Goal: Information Seeking & Learning: Learn about a topic

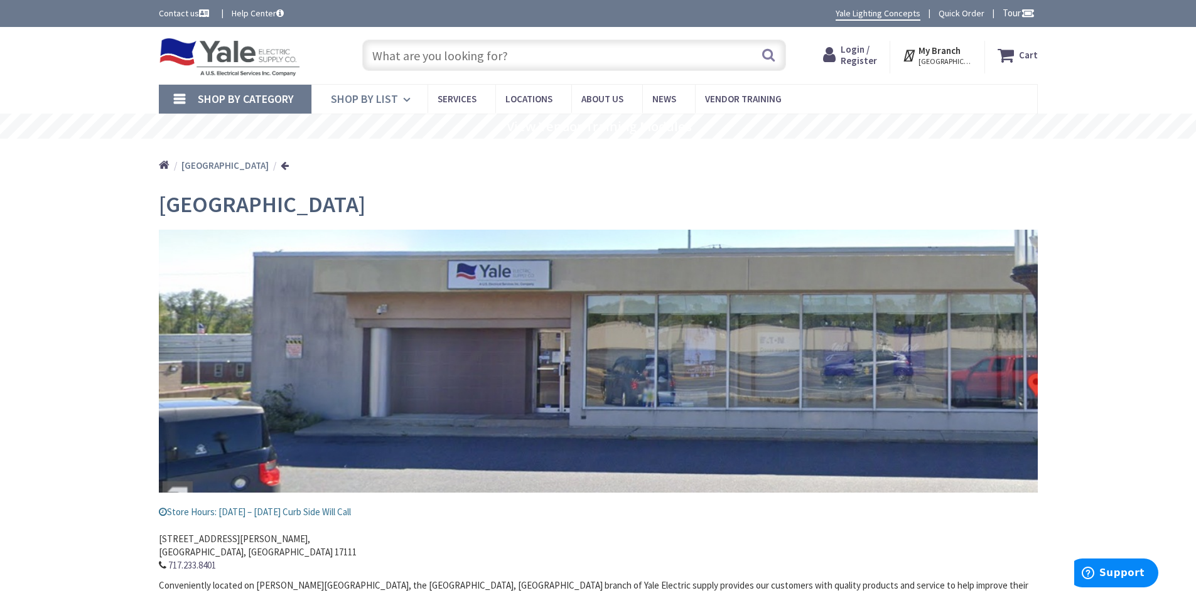
click at [378, 102] on span "Shop By List" at bounding box center [364, 99] width 67 height 14
click at [375, 101] on span "Shop By List" at bounding box center [364, 99] width 67 height 14
click at [411, 57] on input "text" at bounding box center [574, 55] width 424 height 31
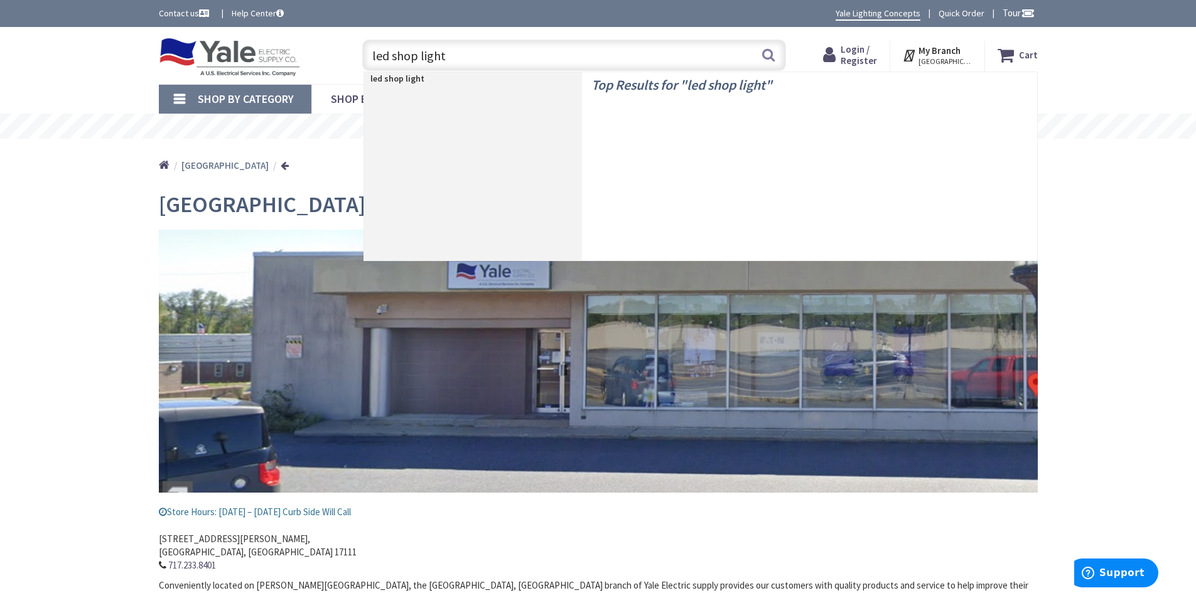
type input "led shop lights"
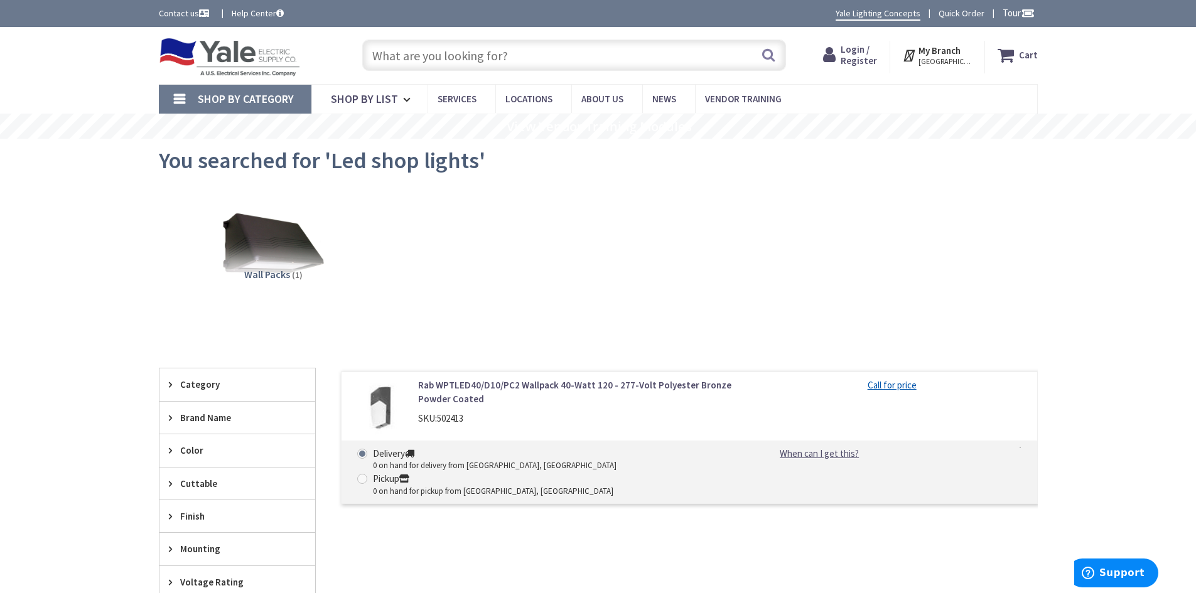
click at [405, 56] on input "text" at bounding box center [574, 55] width 424 height 31
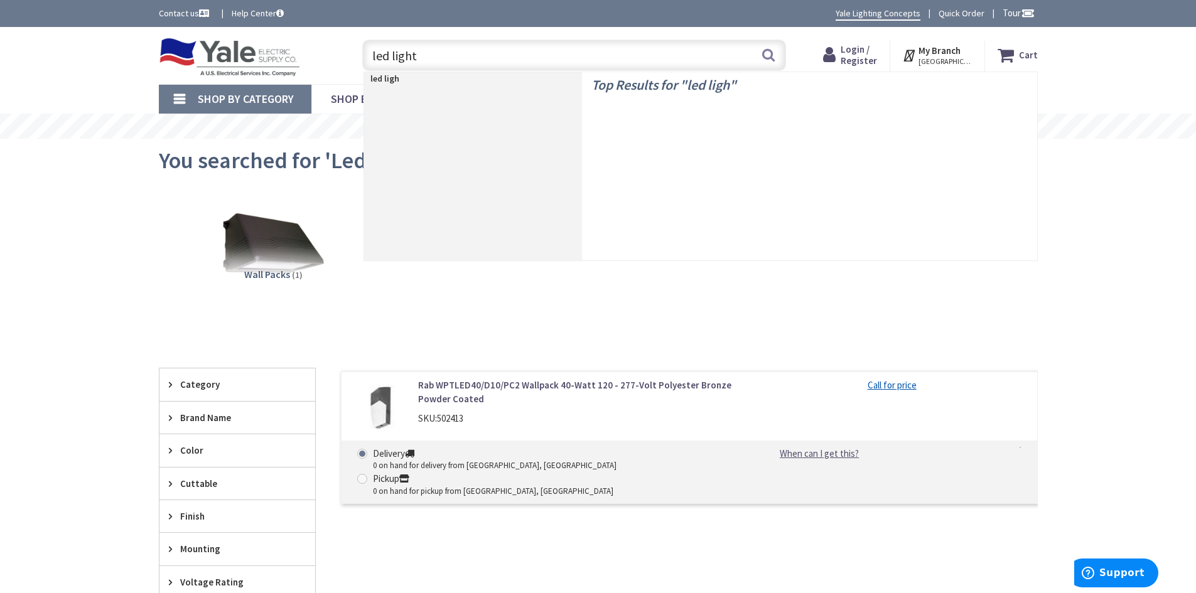
type input "led lights"
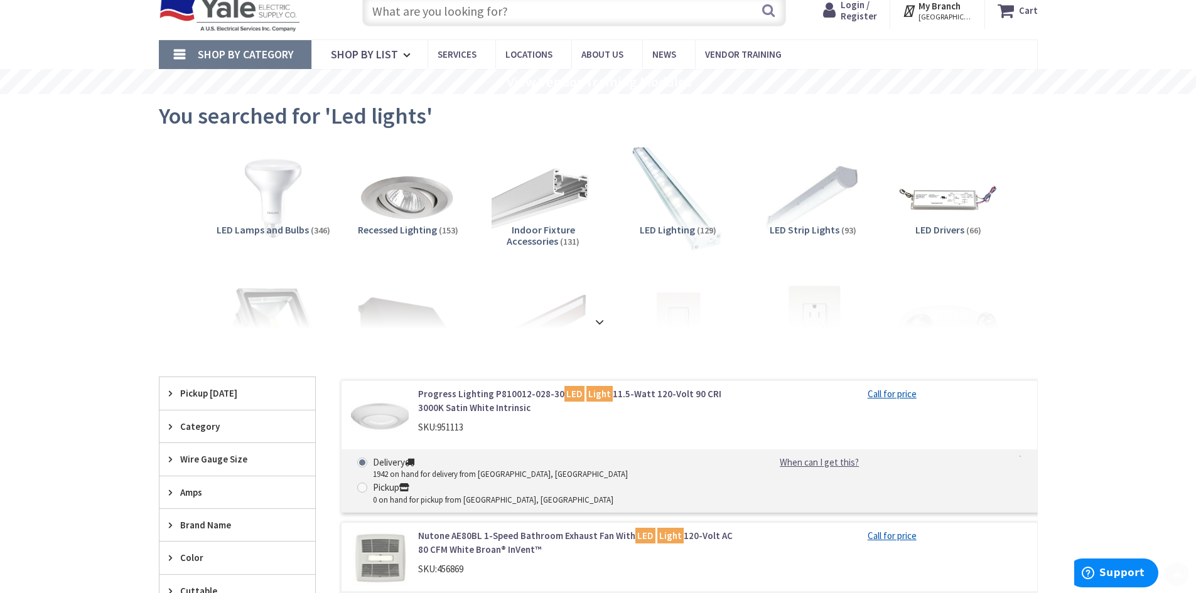
scroll to position [126, 0]
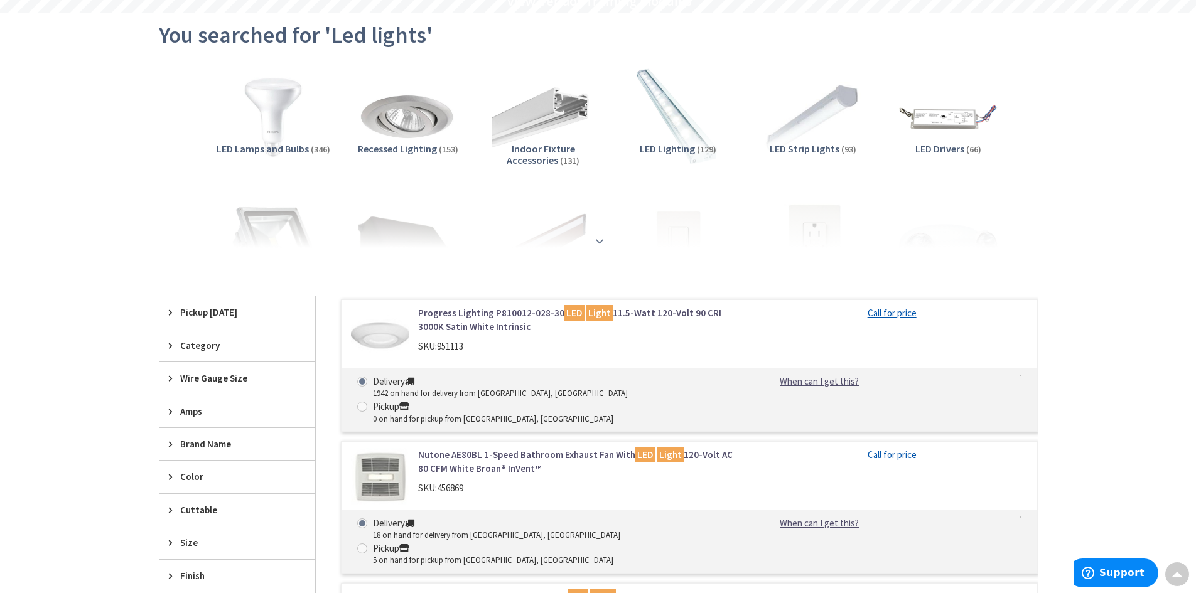
click at [600, 235] on strong at bounding box center [599, 236] width 15 height 14
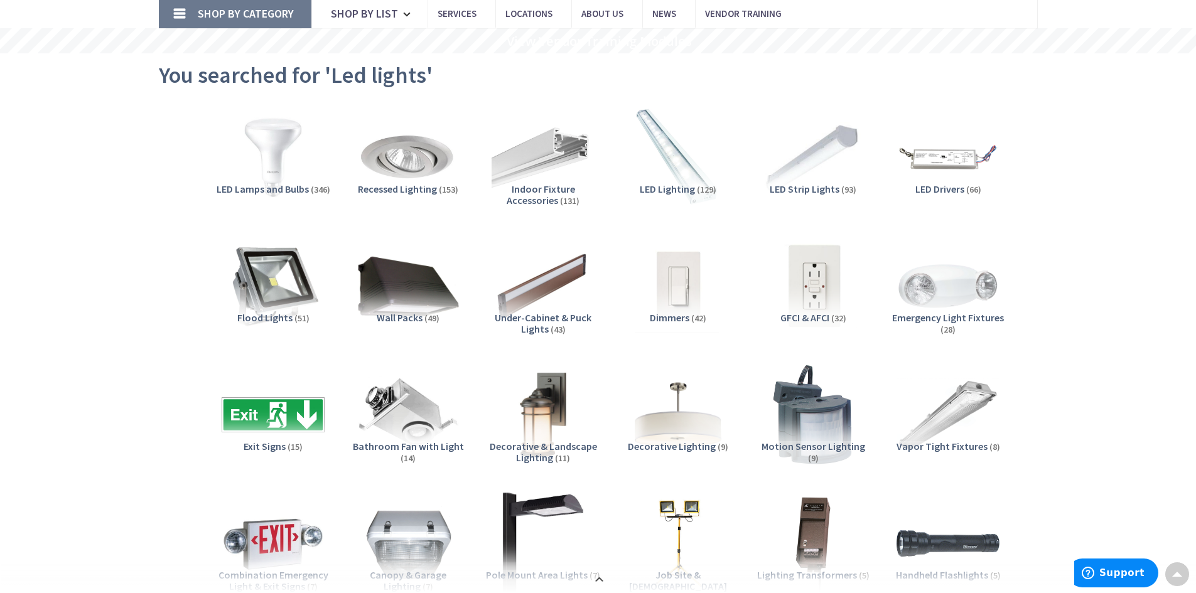
scroll to position [63, 0]
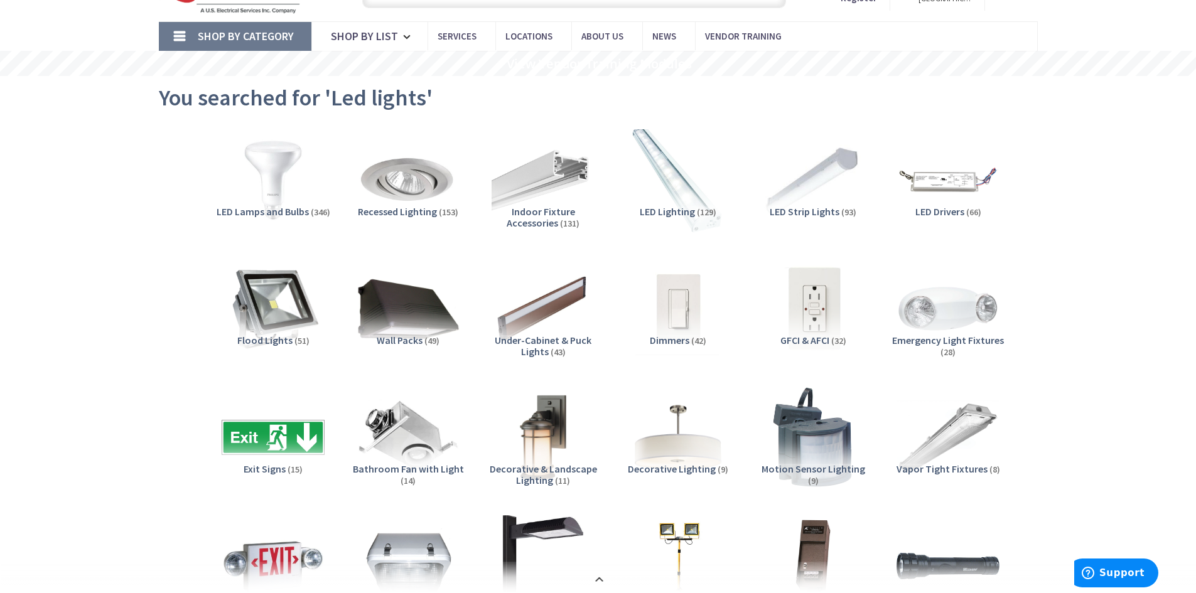
click at [678, 192] on img at bounding box center [678, 180] width 114 height 114
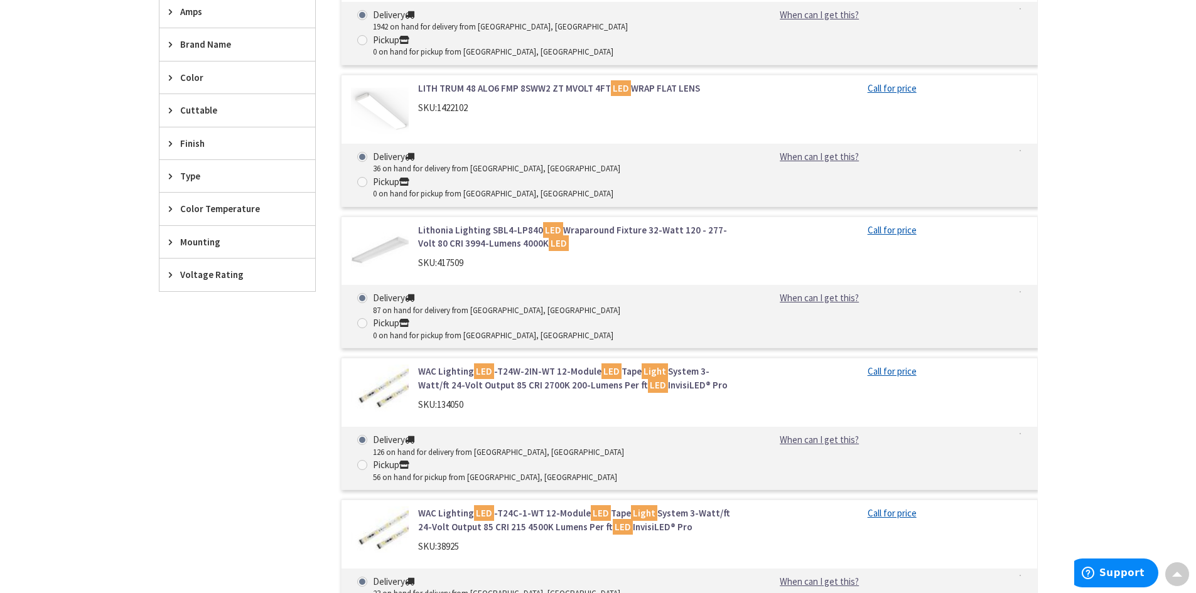
scroll to position [1564, 0]
